Goal: Contribute content

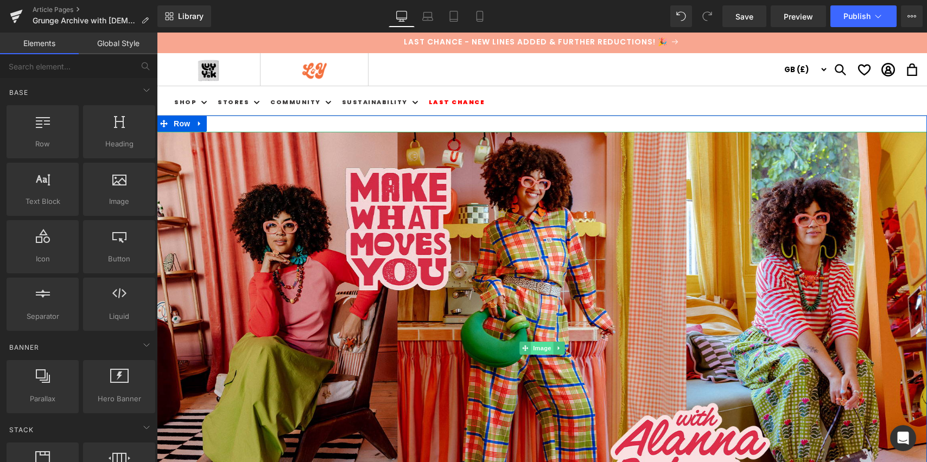
click at [538, 350] on span "Image" at bounding box center [542, 348] width 23 height 13
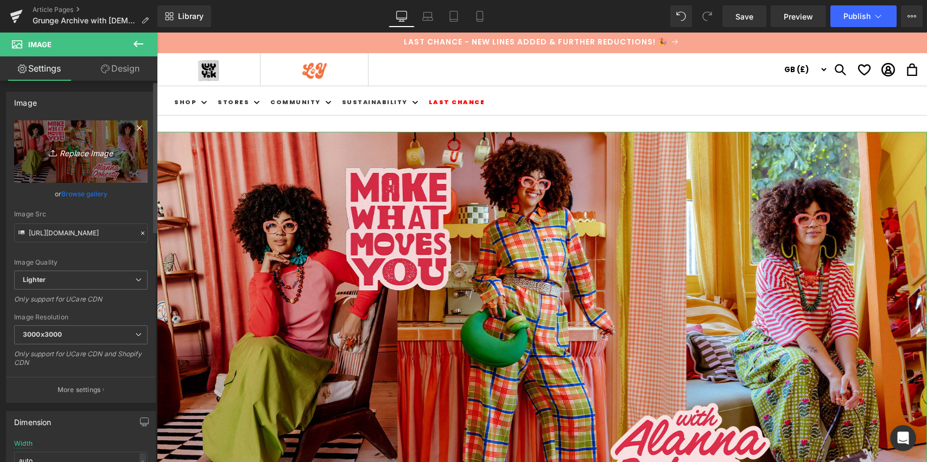
click at [81, 152] on icon "Replace Image" at bounding box center [80, 152] width 87 height 14
type input "C:\fakepath\GRUNGE BLOG_.jpg"
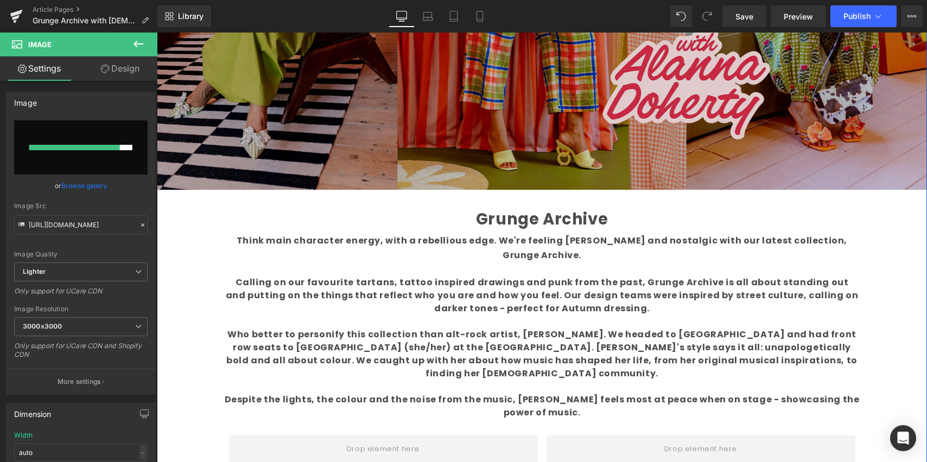
scroll to position [377, 0]
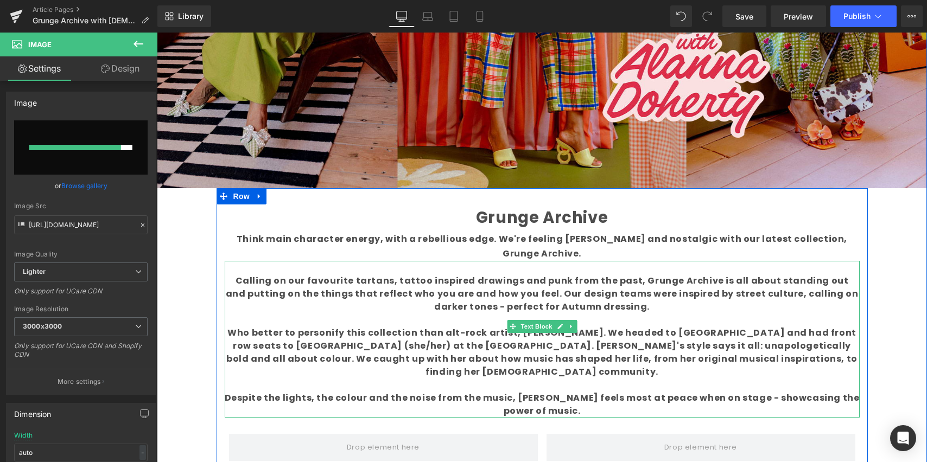
click at [423, 275] on b "Calling on our favourite tartans, tattoo inspired drawings and punk from the pa…" at bounding box center [542, 294] width 632 height 39
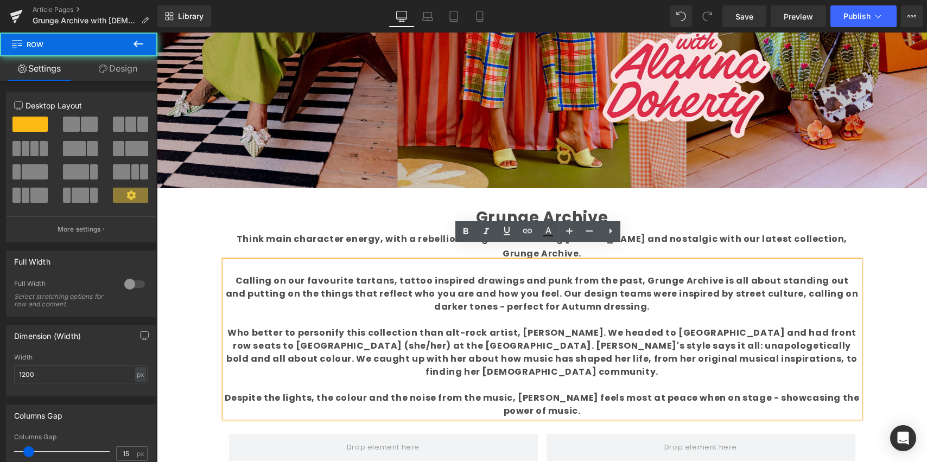
click at [662, 198] on div "Grunge Archive Text Block Think main character energy, with a rebellious edge. …" at bounding box center [542, 374] width 651 height 373
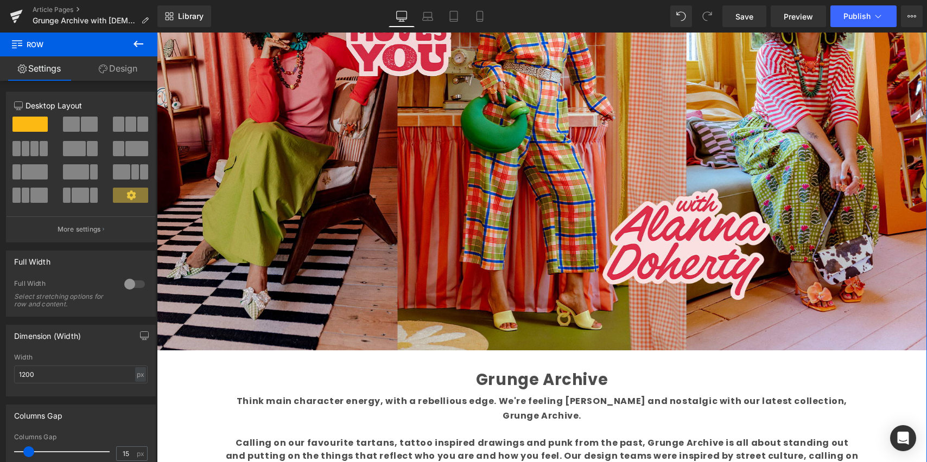
scroll to position [174, 0]
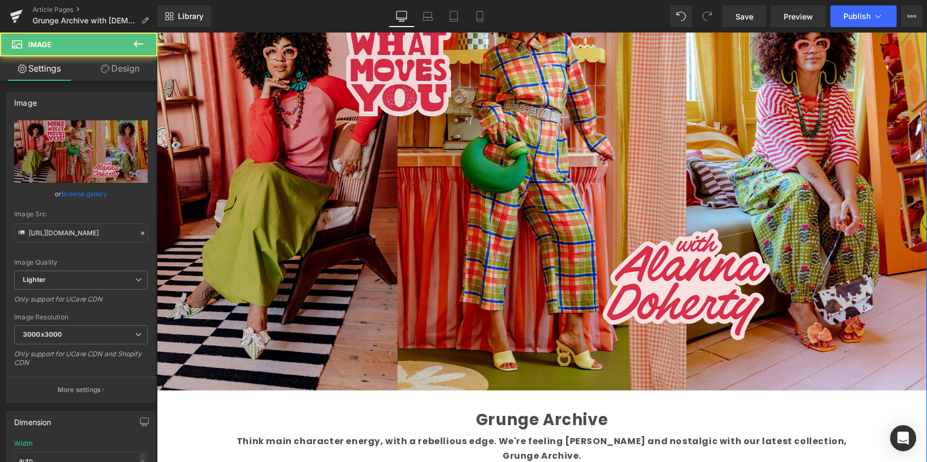
click at [648, 205] on img at bounding box center [542, 174] width 770 height 433
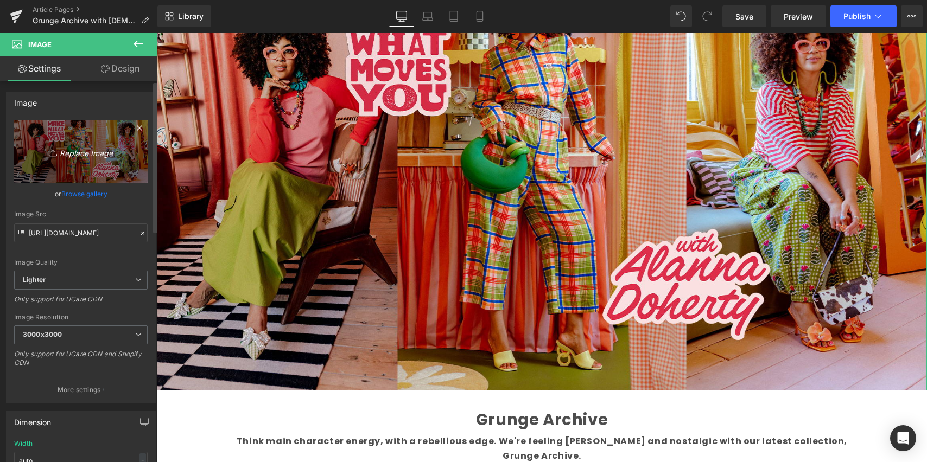
click at [83, 151] on icon "Replace Image" at bounding box center [80, 152] width 87 height 14
type input "C:\fakepath\GRUNGE BLOG_.jpg"
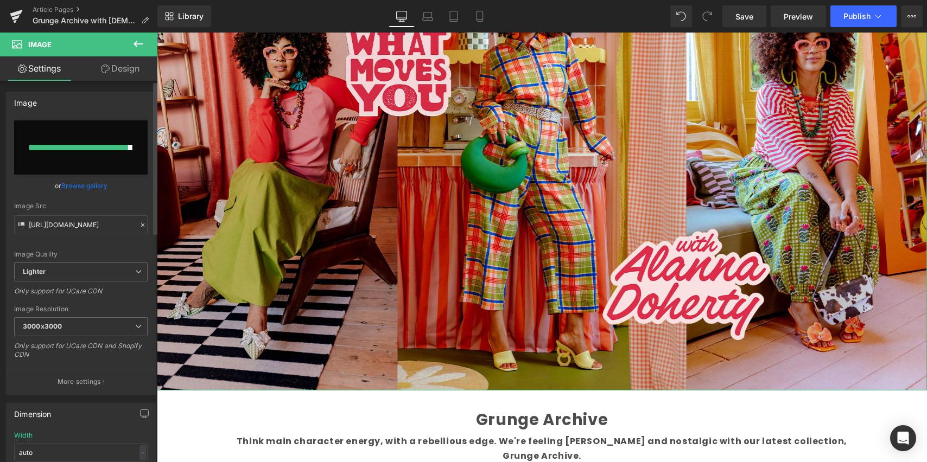
type input "[URL][DOMAIN_NAME]"
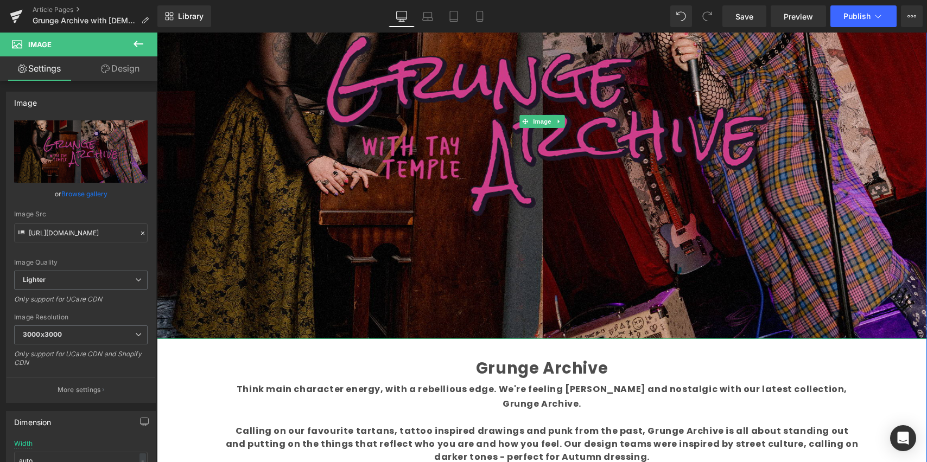
scroll to position [231, 0]
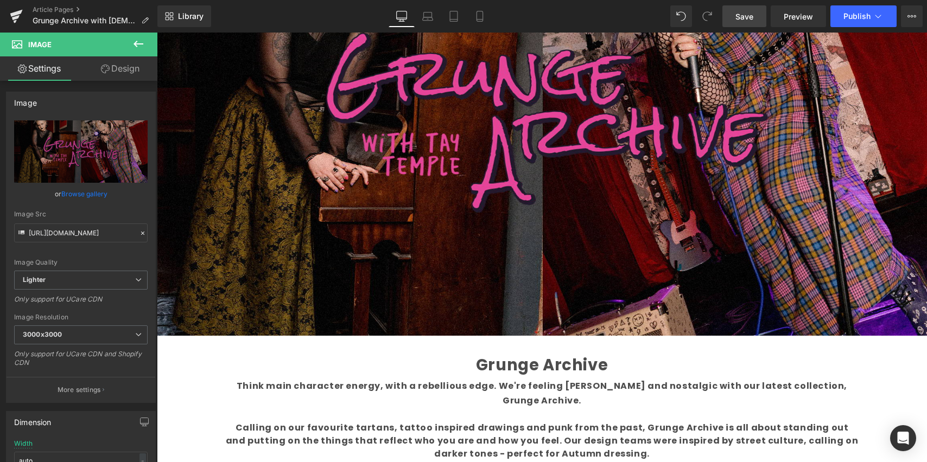
click at [744, 17] on span "Save" at bounding box center [744, 16] width 18 height 11
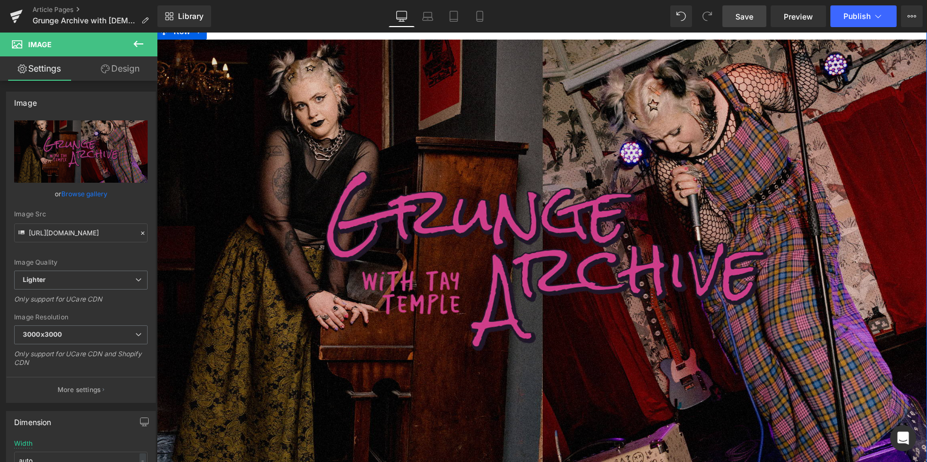
scroll to position [0, 0]
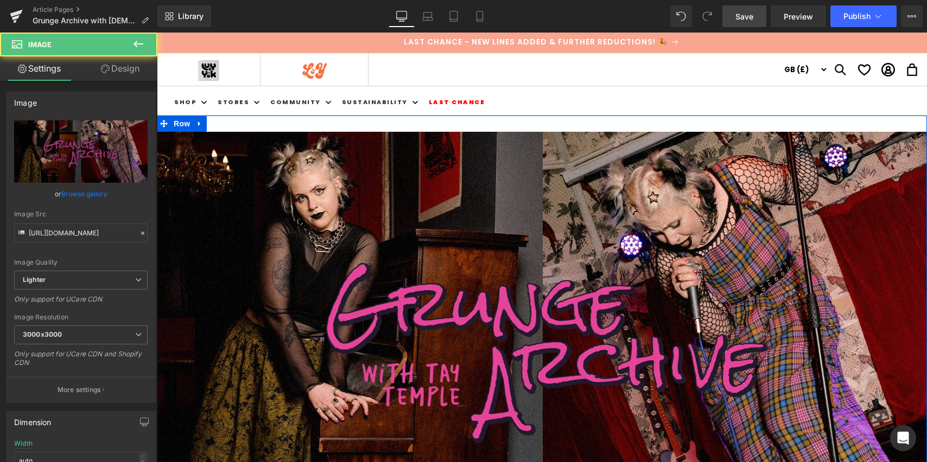
click at [549, 344] on div "Image" at bounding box center [542, 349] width 770 height 434
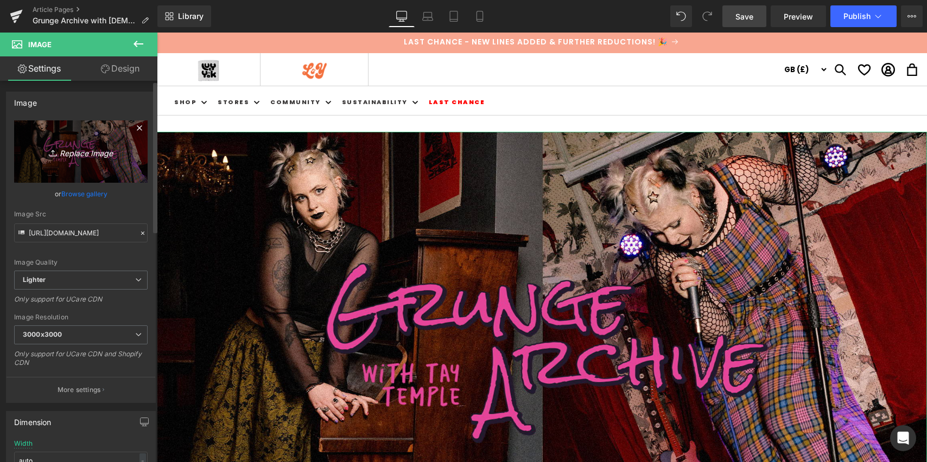
click at [90, 164] on link "Replace Image" at bounding box center [81, 151] width 134 height 62
type input "C:\fakepath\GRUNGE BLOG_.jpg"
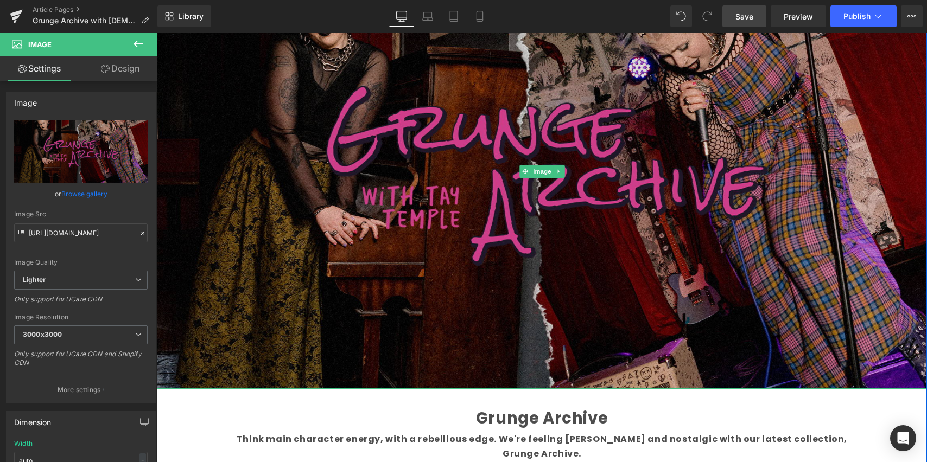
scroll to position [178, 0]
